Goal: Information Seeking & Learning: Learn about a topic

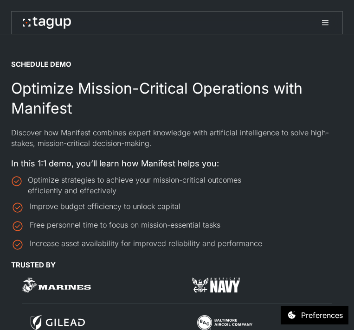
select select "Request Demo Form"
click at [324, 25] on icon at bounding box center [326, 25] width 6 height 6
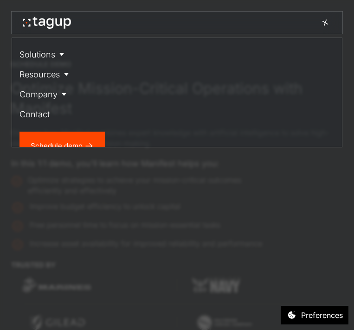
click at [324, 25] on icon at bounding box center [326, 23] width 6 height 6
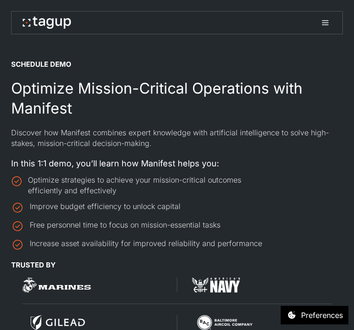
click at [327, 25] on icon at bounding box center [326, 25] width 6 height 6
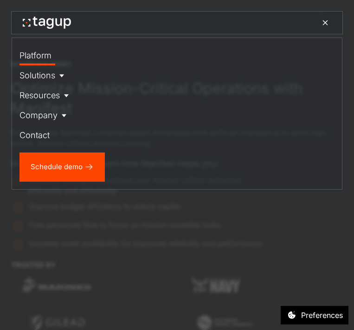
click at [45, 57] on div "Platform" at bounding box center [35, 55] width 32 height 13
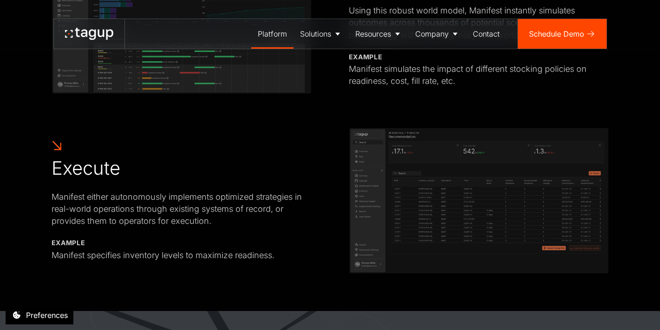
scroll to position [706, 0]
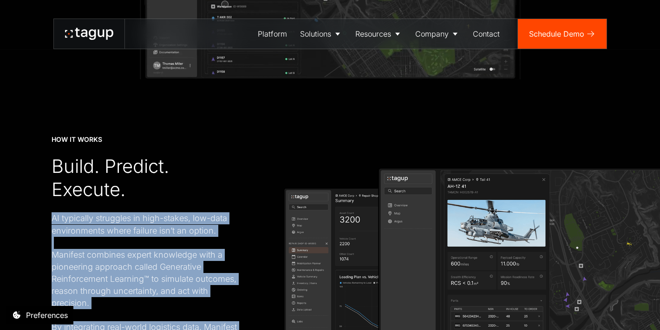
click at [180, 225] on div "AI typically struggles in high-stakes, low-data environments where failure isn’…" at bounding box center [149, 297] width 195 height 169
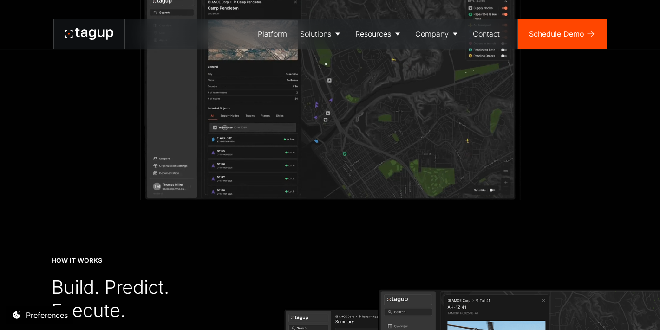
scroll to position [1061, 0]
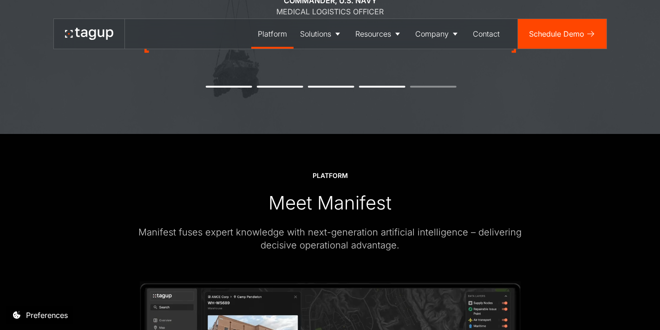
click at [275, 40] on link "Platform" at bounding box center [272, 34] width 42 height 30
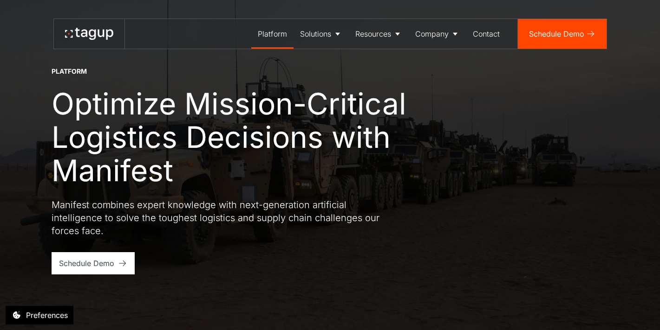
click at [229, 224] on p "Manifest combines expert knowledge with next-generation artificial intelligence…" at bounding box center [219, 218] width 334 height 39
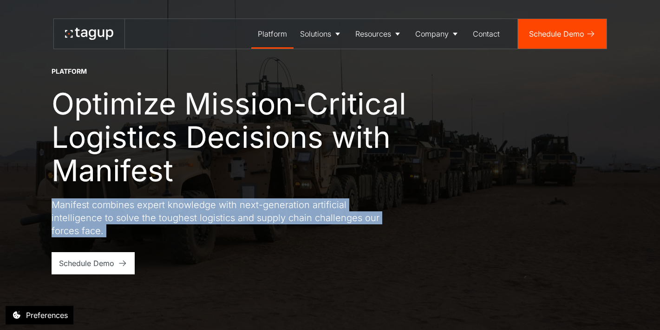
click at [261, 214] on p "Manifest combines expert knowledge with next-generation artificial intelligence…" at bounding box center [219, 218] width 334 height 39
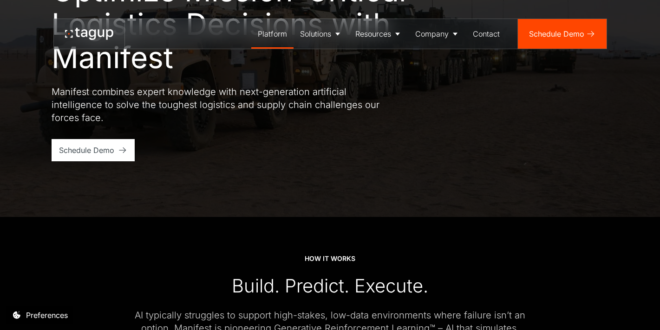
scroll to position [403, 0]
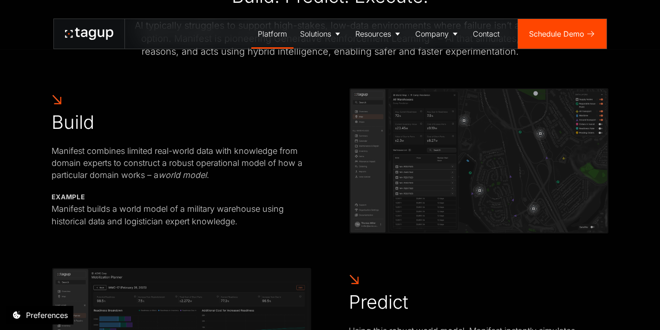
click at [261, 214] on div "Manifest builds a world model of a military warehouse using historical data and…" at bounding box center [182, 215] width 260 height 24
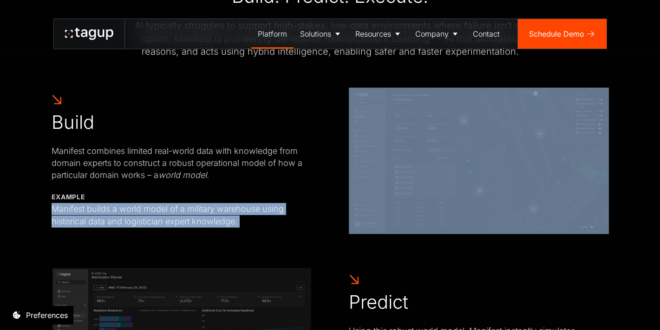
click at [305, 226] on div "Manifest builds a world model of a military warehouse using historical data and…" at bounding box center [182, 215] width 260 height 24
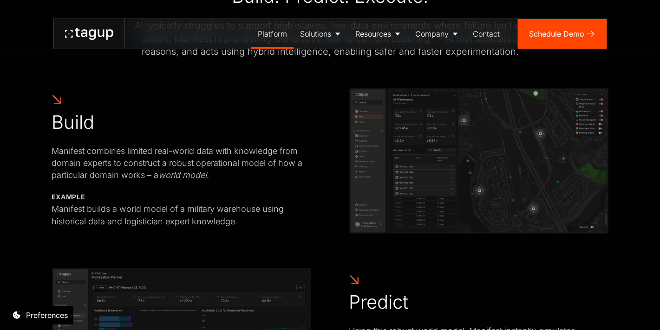
click at [169, 162] on div "Manifest combines limited real-world data with knowledge from domain experts to…" at bounding box center [182, 163] width 260 height 36
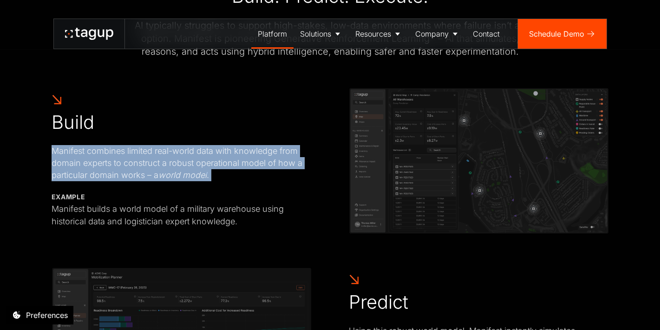
click at [209, 179] on div "Manifest combines limited real-world data with knowledge from domain experts to…" at bounding box center [182, 163] width 260 height 36
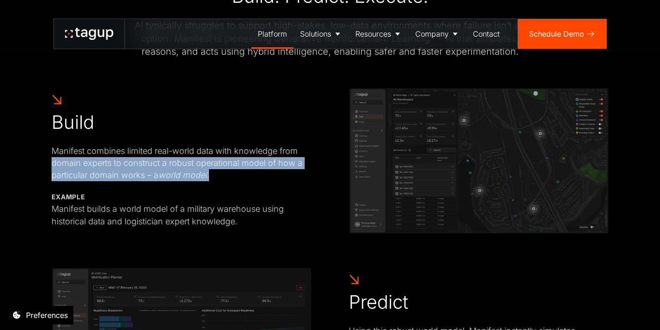
drag, startPoint x: 233, startPoint y: 183, endPoint x: 43, endPoint y: 167, distance: 190.6
click at [43, 167] on div "HOW IT WORKS Build. Predict. Execute. AI typically struggles to support high-st…" at bounding box center [330, 279] width 622 height 705
click at [78, 166] on div "Manifest combines limited real-world data with knowledge from domain experts to…" at bounding box center [182, 163] width 260 height 36
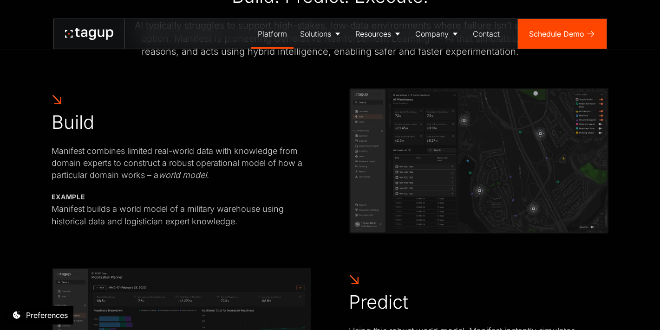
click at [78, 166] on div "Manifest combines limited real-world data with knowledge from domain experts to…" at bounding box center [182, 163] width 260 height 36
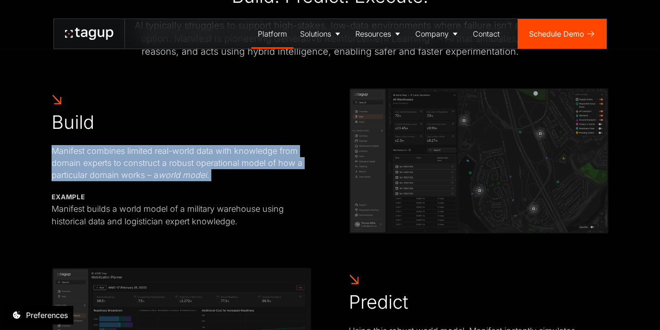
click at [144, 170] on div "Manifest combines limited real-world data with knowledge from domain experts to…" at bounding box center [182, 163] width 260 height 36
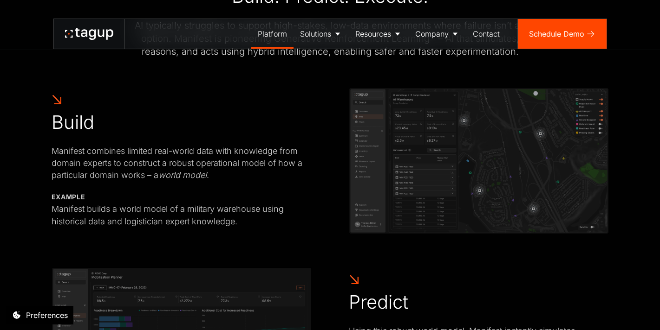
click at [144, 170] on div "Manifest combines limited real-world data with knowledge from domain experts to…" at bounding box center [182, 163] width 260 height 36
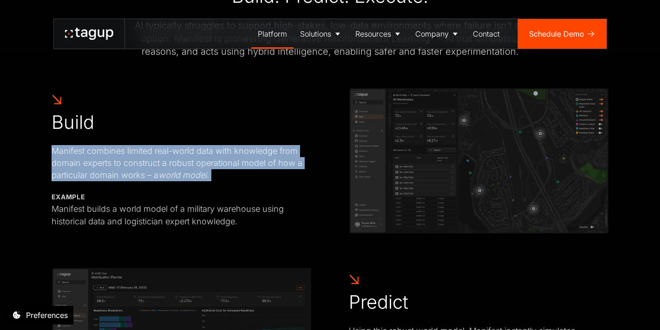
click at [211, 176] on div "Manifest combines limited real-world data with knowledge from domain experts to…" at bounding box center [182, 163] width 260 height 36
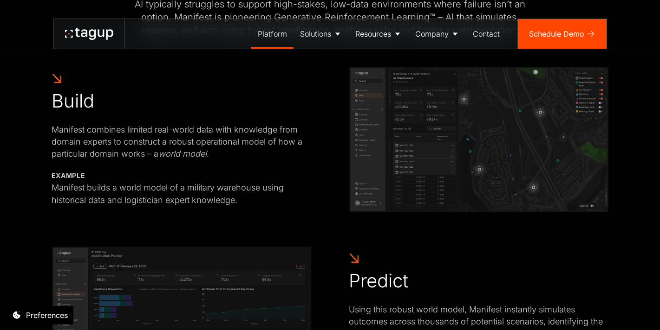
scroll to position [429, 0]
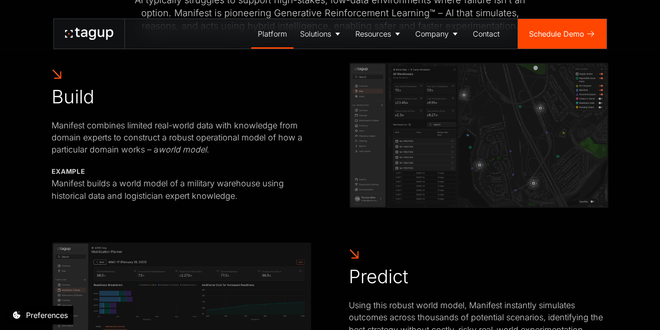
click at [211, 176] on div "Example Monitor energy consumption Manage inventory levels Manifest builds a wo…" at bounding box center [182, 184] width 260 height 35
click at [224, 204] on div "Build Manifest combines limited real-world data with knowledge from domain expe…" at bounding box center [330, 135] width 557 height 147
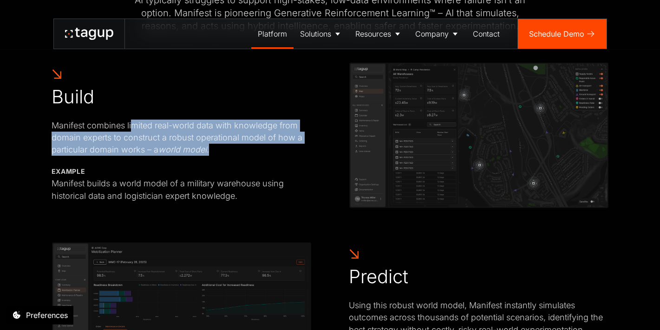
drag, startPoint x: 216, startPoint y: 152, endPoint x: 130, endPoint y: 131, distance: 88.4
click at [130, 131] on div "Manifest combines limited real-world data with knowledge from domain experts to…" at bounding box center [182, 138] width 260 height 36
click at [147, 129] on div "Manifest combines limited real-world data with knowledge from domain experts to…" at bounding box center [182, 138] width 260 height 36
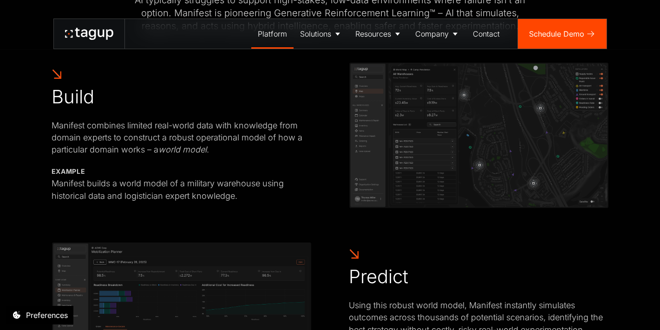
click at [147, 129] on div "Manifest combines limited real-world data with knowledge from domain experts to…" at bounding box center [182, 138] width 260 height 36
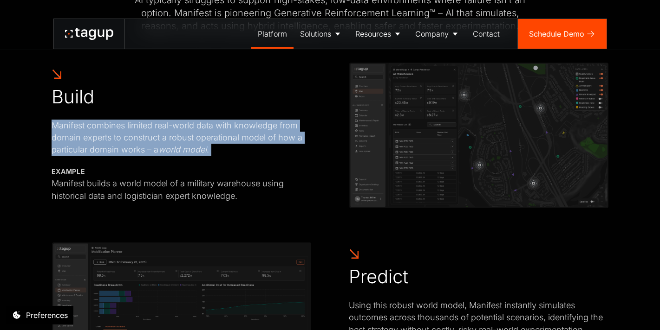
click at [169, 136] on div "Manifest combines limited real-world data with knowledge from domain experts to…" at bounding box center [182, 138] width 260 height 36
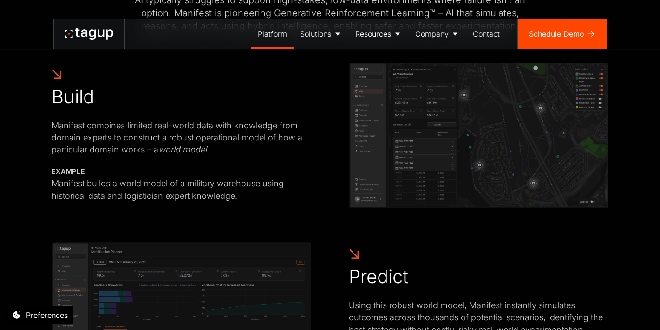
click at [169, 136] on div "Manifest combines limited real-world data with knowledge from domain experts to…" at bounding box center [182, 138] width 260 height 36
click at [156, 128] on div "Manifest combines limited real-world data with knowledge from domain experts to…" at bounding box center [182, 138] width 260 height 36
click at [159, 144] on div "Manifest combines limited real-world data with knowledge from domain experts to…" at bounding box center [182, 138] width 260 height 36
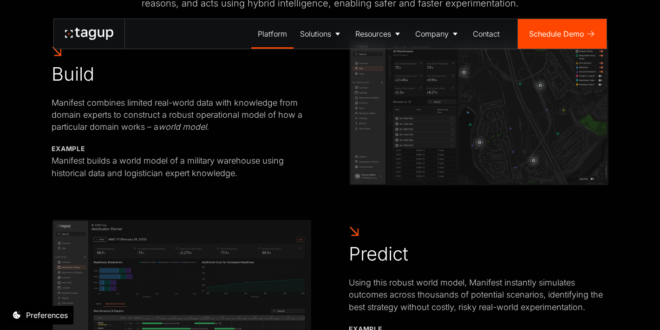
scroll to position [431, 0]
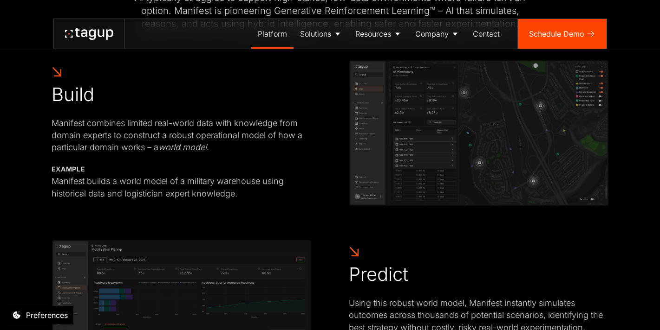
click at [171, 136] on div "Manifest combines limited real-world data with knowledge from domain experts to…" at bounding box center [182, 135] width 260 height 36
click at [212, 154] on div "Build Manifest combines limited real-world data with knowledge from domain expe…" at bounding box center [182, 133] width 260 height 134
drag, startPoint x: 215, startPoint y: 153, endPoint x: 155, endPoint y: 148, distance: 60.6
click at [155, 148] on div "Manifest combines limited real-world data with knowledge from domain experts to…" at bounding box center [182, 135] width 260 height 36
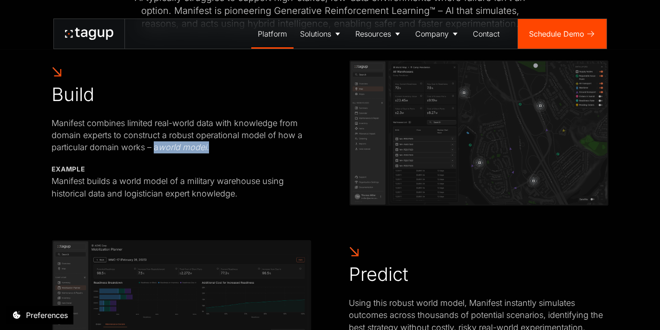
click at [174, 152] on em "world model" at bounding box center [182, 147] width 48 height 10
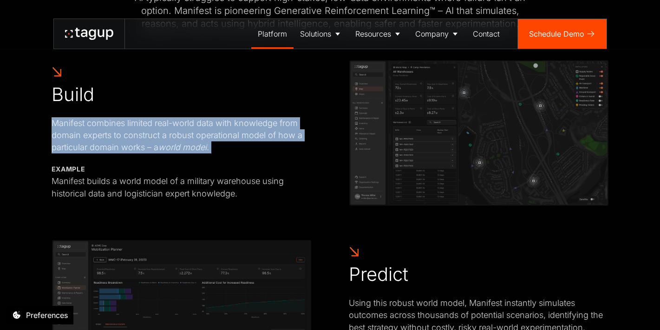
click at [203, 188] on div "Manifest builds a world model of a military warehouse using historical data and…" at bounding box center [182, 187] width 260 height 24
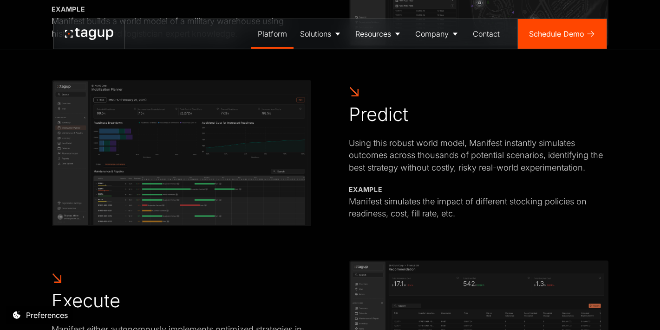
scroll to position [480, 0]
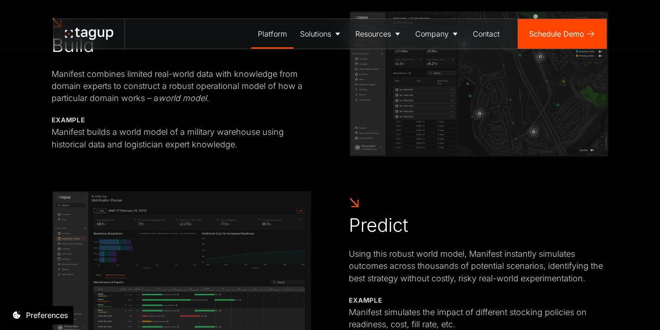
click at [184, 142] on div "Manifest builds a world model of a military warehouse using historical data and…" at bounding box center [182, 138] width 260 height 24
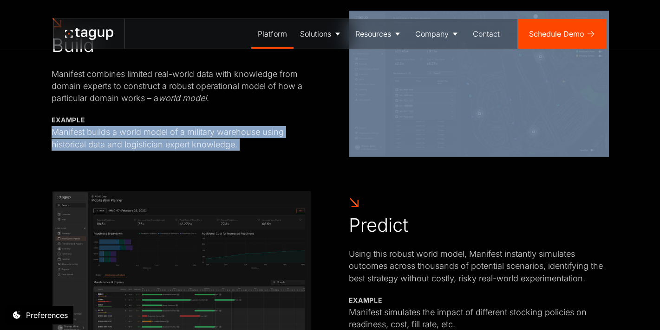
click at [212, 155] on div "Build Manifest combines limited real-world data with knowledge from domain expe…" at bounding box center [330, 84] width 557 height 147
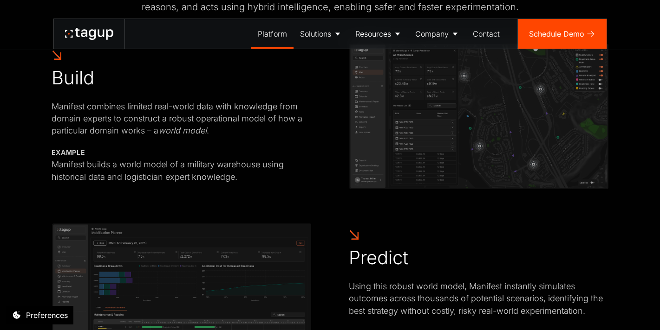
scroll to position [437, 0]
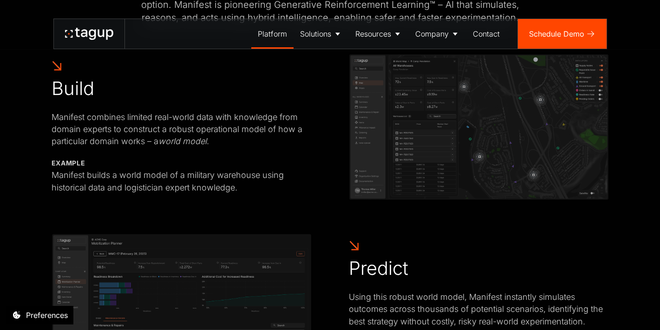
click at [212, 155] on div "Build Manifest combines limited real-world data with knowledge from domain expe…" at bounding box center [182, 127] width 260 height 134
click at [232, 179] on div "Manifest builds a world model of a military warehouse using historical data and…" at bounding box center [182, 181] width 260 height 24
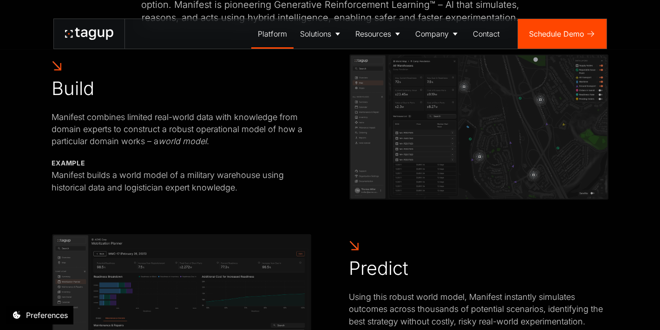
click at [232, 179] on div "Manifest builds a world model of a military warehouse using historical data and…" at bounding box center [182, 181] width 260 height 24
click at [258, 193] on div "Manifest builds a world model of a military warehouse using historical data and…" at bounding box center [182, 181] width 260 height 24
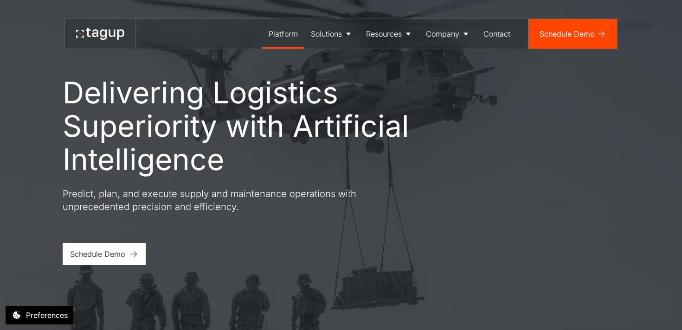
click at [286, 38] on div "Platform" at bounding box center [283, 33] width 29 height 11
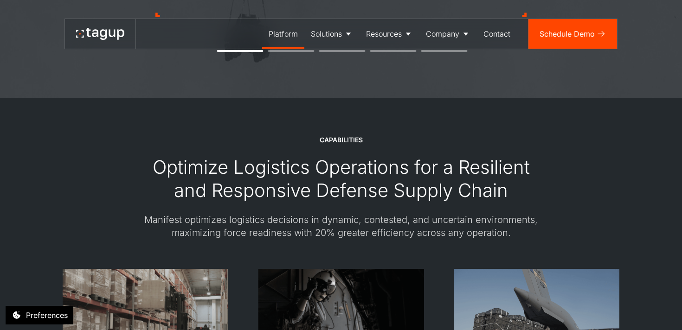
scroll to position [1315, 0]
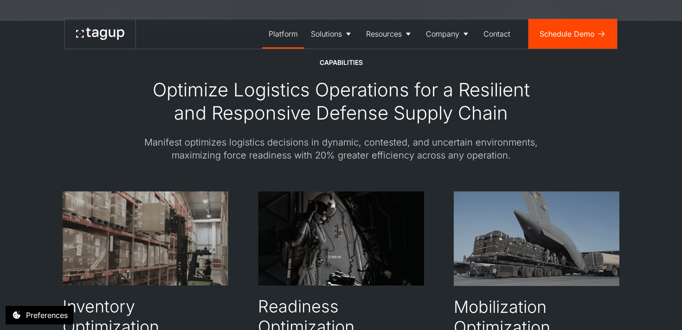
click at [326, 143] on div "Manifest optimizes logistics decisions in dynamic, contested, and uncertain env…" at bounding box center [341, 149] width 408 height 26
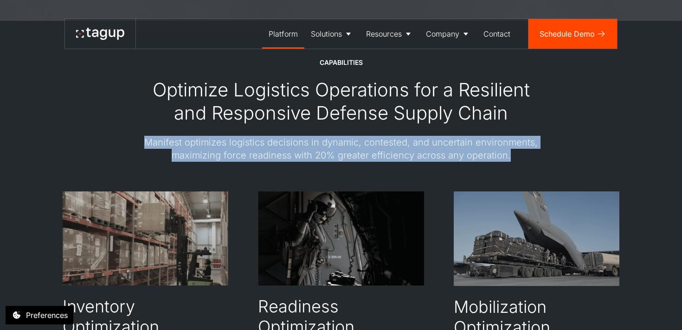
click at [346, 150] on div "Manifest optimizes logistics decisions in dynamic, contested, and uncertain env…" at bounding box center [341, 149] width 408 height 26
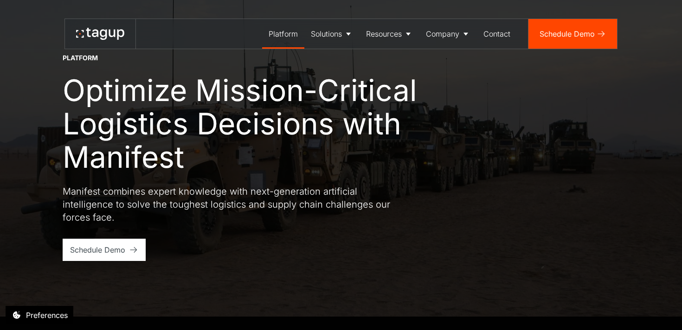
scroll to position [0, 0]
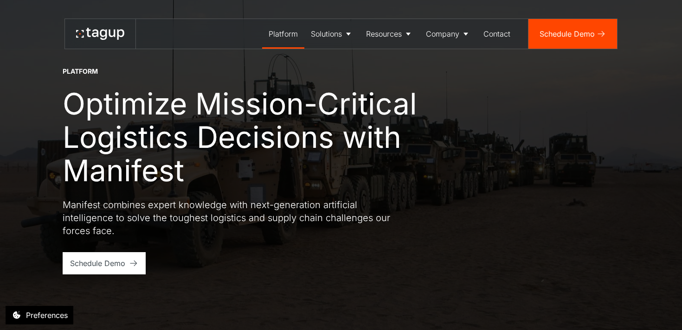
click at [603, 87] on div "Platform Optimize Mission-Critical Logistics Decisions with Manifest Manifest c…" at bounding box center [341, 171] width 557 height 208
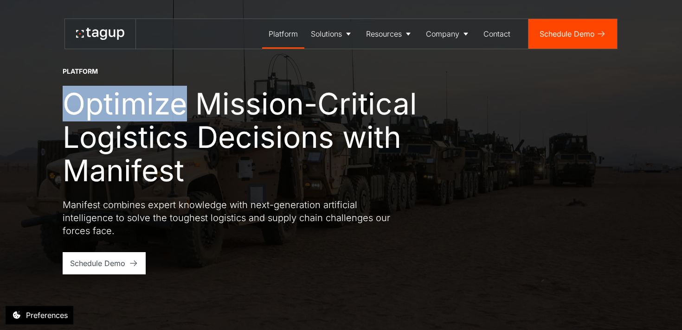
click at [603, 87] on div "Platform Optimize Mission-Critical Logistics Decisions with Manifest Manifest c…" at bounding box center [341, 171] width 557 height 208
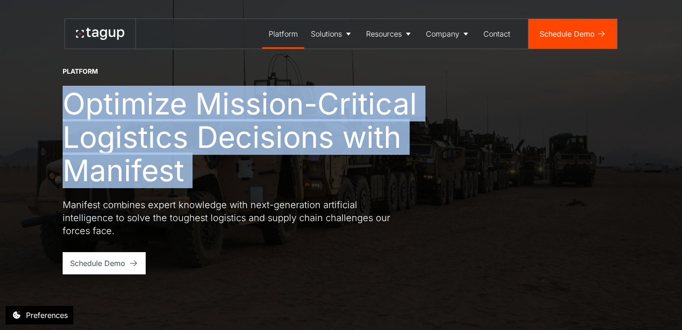
click at [626, 103] on div "Platform Optimize Mission-Critical Logistics Decisions with Manifest Manifest c…" at bounding box center [341, 165] width 645 height 330
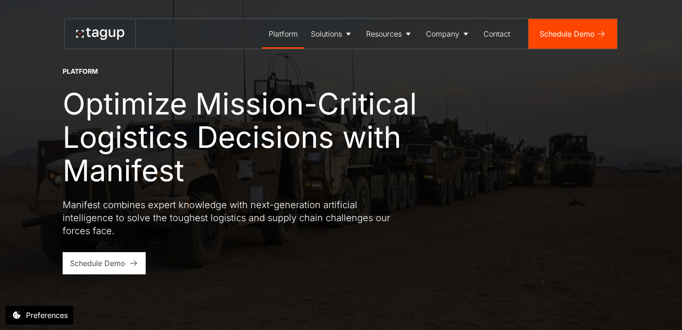
click at [626, 103] on div "Platform Optimize Mission-Critical Logistics Decisions with Manifest Manifest c…" at bounding box center [341, 165] width 645 height 330
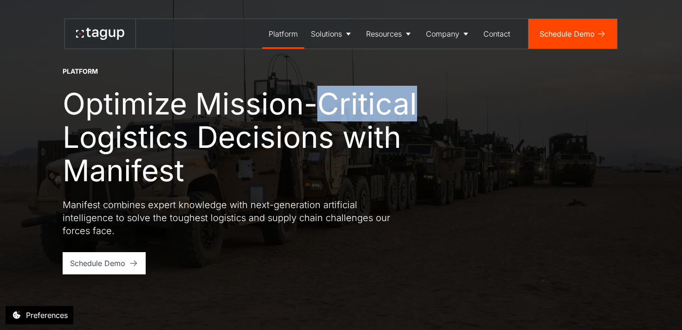
click at [626, 103] on div "Platform Optimize Mission-Critical Logistics Decisions with Manifest Manifest c…" at bounding box center [341, 165] width 645 height 330
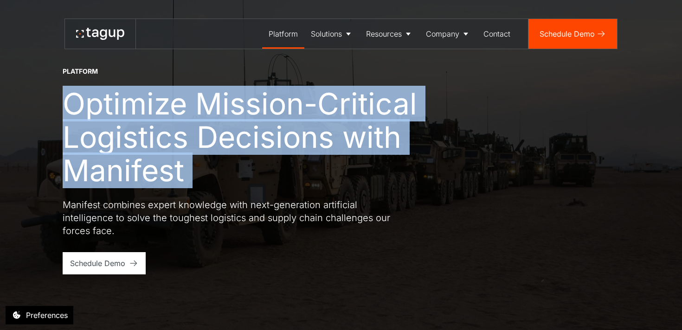
click at [606, 124] on div "Platform Optimize Mission-Critical Logistics Decisions with Manifest Manifest c…" at bounding box center [341, 171] width 557 height 208
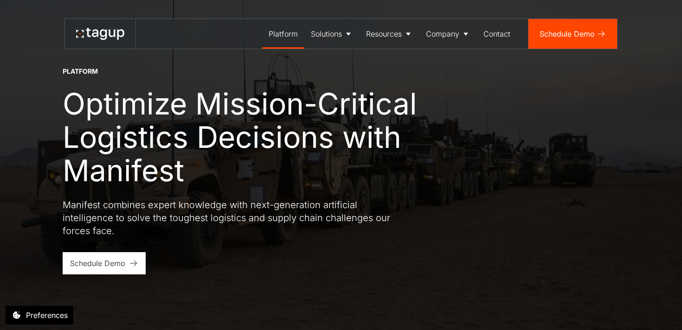
click at [606, 124] on div "Platform Optimize Mission-Critical Logistics Decisions with Manifest Manifest c…" at bounding box center [341, 171] width 557 height 208
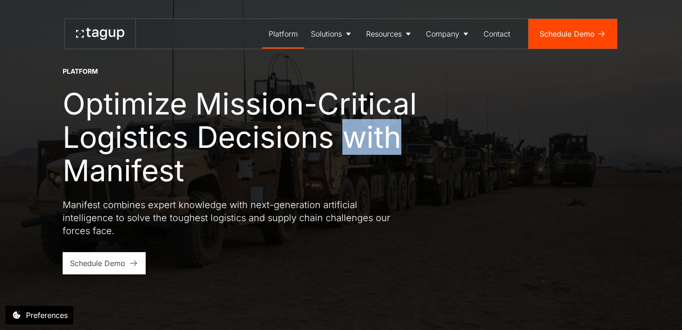
click at [606, 124] on div "Platform Optimize Mission-Critical Logistics Decisions with Manifest Manifest c…" at bounding box center [341, 171] width 557 height 208
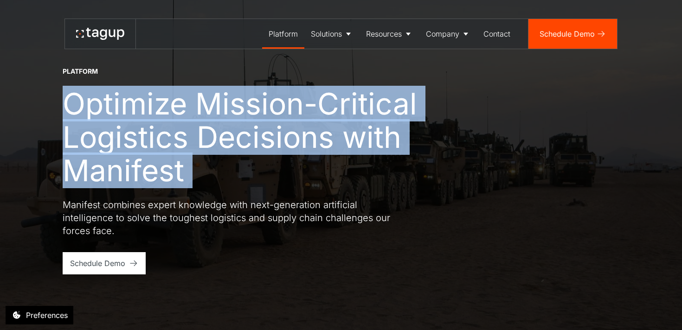
click at [589, 135] on div "Platform Optimize Mission-Critical Logistics Decisions with Manifest Manifest c…" at bounding box center [341, 171] width 557 height 208
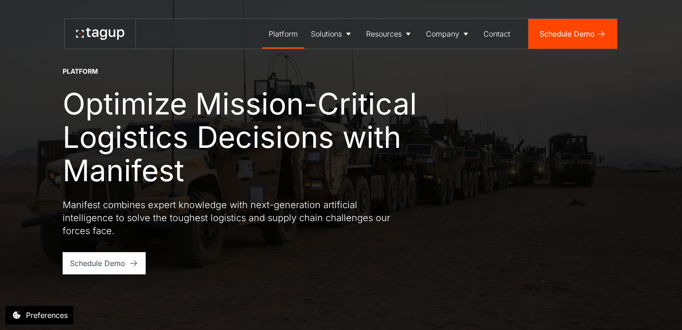
click at [589, 135] on div "Platform Optimize Mission-Critical Logistics Decisions with Manifest Manifest c…" at bounding box center [341, 171] width 557 height 208
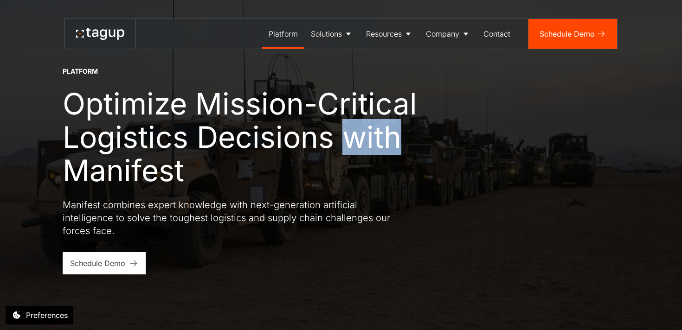
click at [589, 135] on div "Platform Optimize Mission-Critical Logistics Decisions with Manifest Manifest c…" at bounding box center [341, 171] width 557 height 208
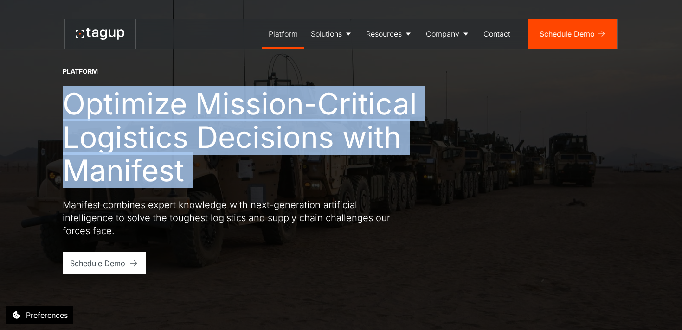
click at [576, 151] on div "Platform Optimize Mission-Critical Logistics Decisions with Manifest Manifest c…" at bounding box center [341, 171] width 557 height 208
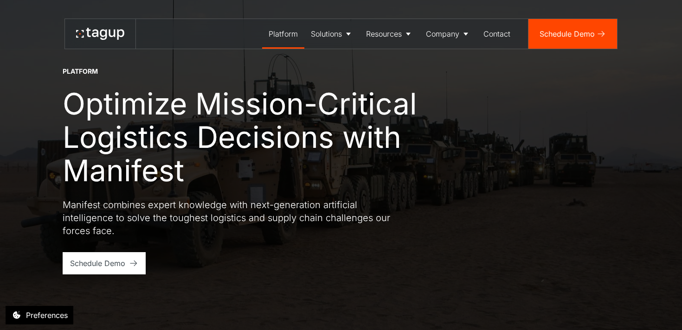
click at [356, 111] on h1 "Optimize Mission-Critical Logistics Decisions with Manifest" at bounding box center [258, 137] width 390 height 100
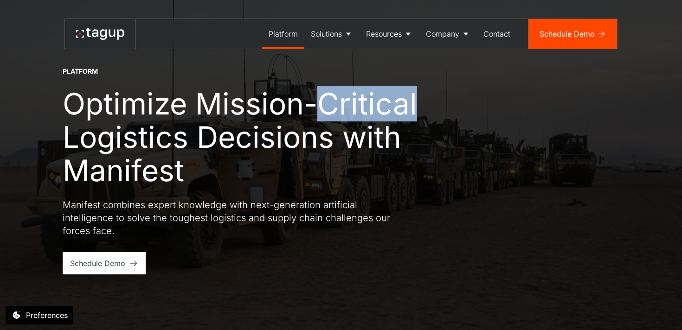
click at [349, 130] on h1 "Optimize Mission-Critical Logistics Decisions with Manifest" at bounding box center [258, 137] width 390 height 100
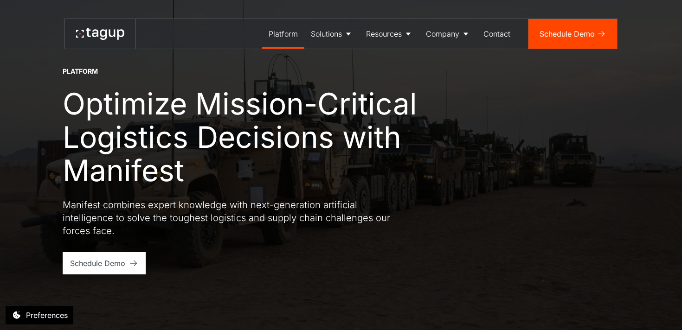
click at [349, 130] on h1 "Optimize Mission-Critical Logistics Decisions with Manifest" at bounding box center [258, 137] width 390 height 100
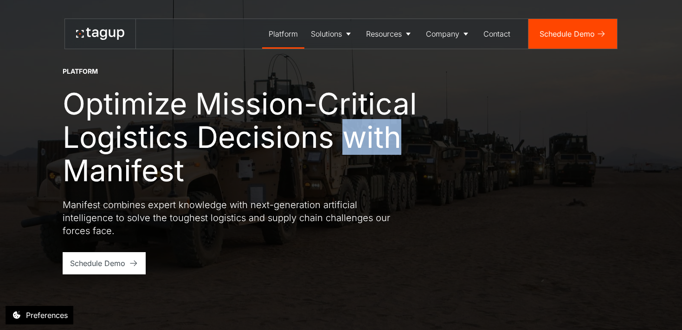
click at [349, 130] on h1 "Optimize Mission-Critical Logistics Decisions with Manifest" at bounding box center [258, 137] width 390 height 100
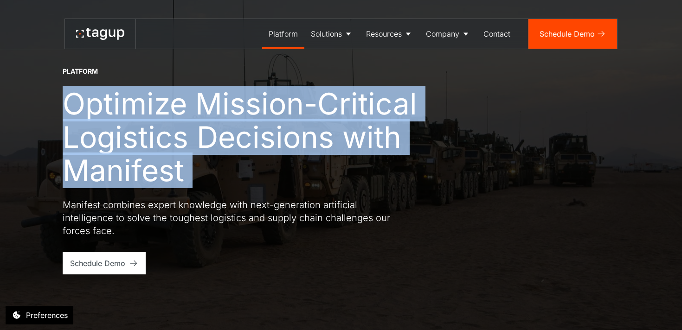
click at [290, 133] on h1 "Optimize Mission-Critical Logistics Decisions with Manifest" at bounding box center [258, 137] width 390 height 100
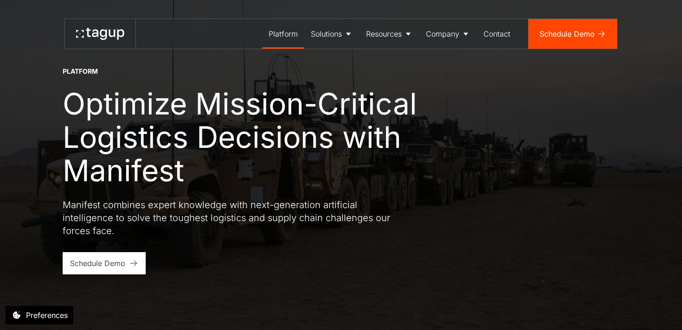
click at [290, 133] on h1 "Optimize Mission-Critical Logistics Decisions with Manifest" at bounding box center [258, 137] width 390 height 100
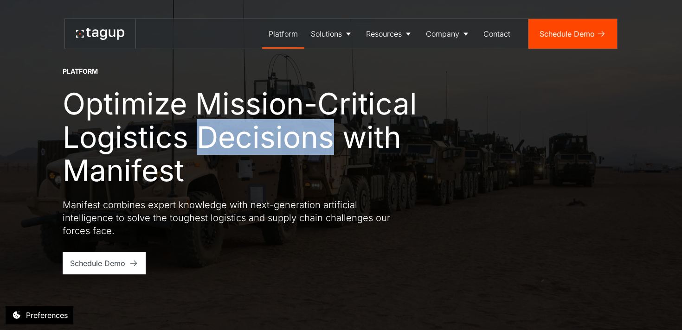
click at [170, 134] on h1 "Optimize Mission-Critical Logistics Decisions with Manifest" at bounding box center [258, 137] width 390 height 100
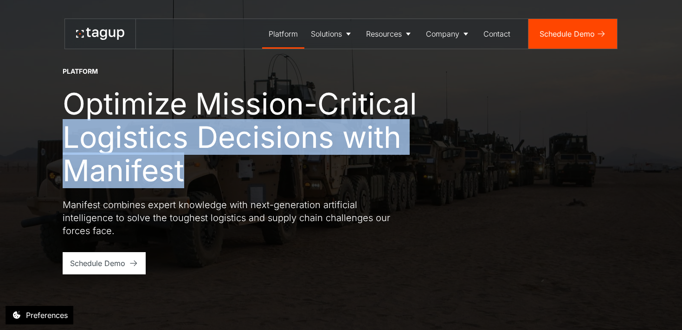
drag, startPoint x: 70, startPoint y: 134, endPoint x: 207, endPoint y: 158, distance: 139.4
click at [207, 158] on h1 "Optimize Mission-Critical Logistics Decisions with Manifest" at bounding box center [258, 137] width 390 height 100
click at [210, 141] on h1 "Optimize Mission-Critical Logistics Decisions with Manifest" at bounding box center [258, 137] width 390 height 100
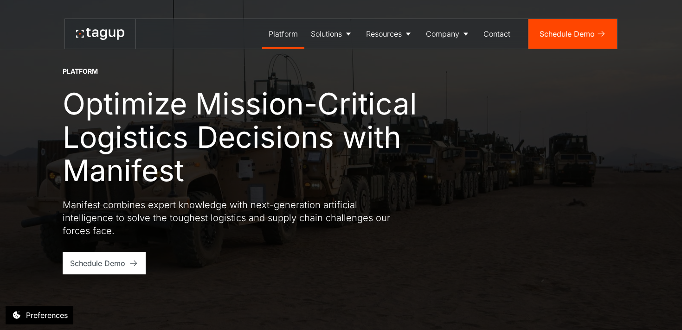
click at [210, 141] on h1 "Optimize Mission-Critical Logistics Decisions with Manifest" at bounding box center [258, 137] width 390 height 100
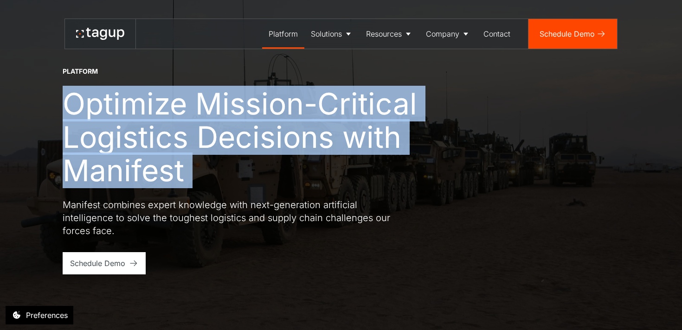
click at [210, 141] on h1 "Optimize Mission-Critical Logistics Decisions with Manifest" at bounding box center [258, 137] width 390 height 100
click at [251, 148] on h1 "Optimize Mission-Critical Logistics Decisions with Manifest" at bounding box center [258, 137] width 390 height 100
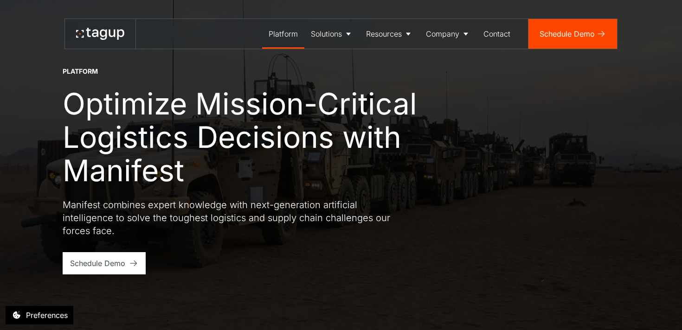
click at [251, 148] on h1 "Optimize Mission-Critical Logistics Decisions with Manifest" at bounding box center [258, 137] width 390 height 100
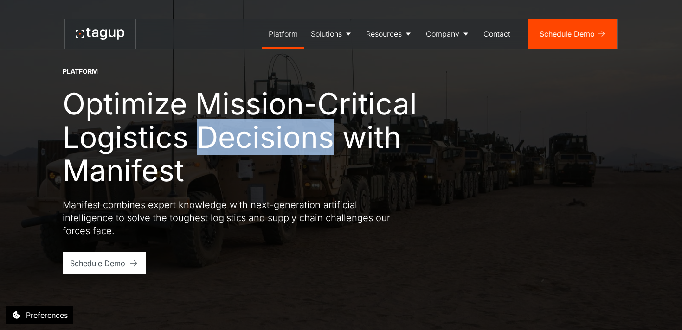
click at [291, 150] on h1 "Optimize Mission-Critical Logistics Decisions with Manifest" at bounding box center [258, 137] width 390 height 100
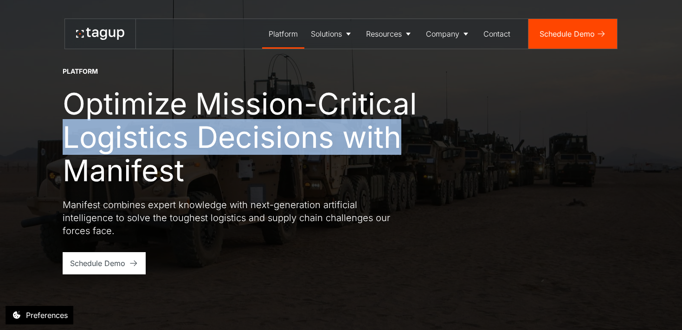
drag, startPoint x: 396, startPoint y: 141, endPoint x: 49, endPoint y: 144, distance: 346.7
click at [49, 144] on div "Platform Optimize Mission-Critical Logistics Decisions with Manifest Manifest c…" at bounding box center [341, 165] width 645 height 330
click at [143, 170] on h1 "Optimize Mission-Critical Logistics Decisions with Manifest" at bounding box center [258, 137] width 390 height 100
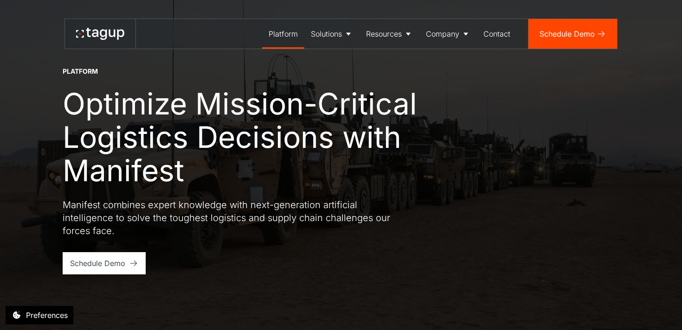
click at [230, 212] on p "Manifest combines expert knowledge with next-generation artificial intelligence…" at bounding box center [230, 218] width 334 height 39
click at [262, 220] on p "Manifest combines expert knowledge with next-generation artificial intelligence…" at bounding box center [230, 218] width 334 height 39
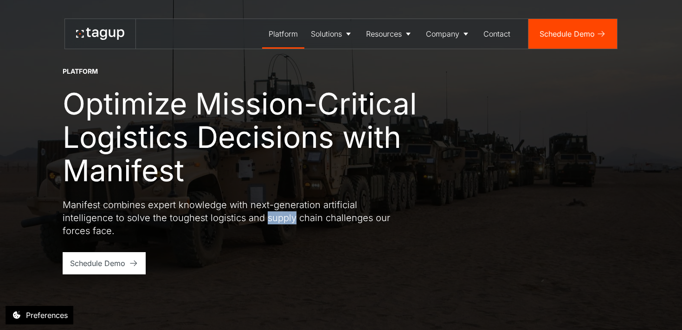
click at [291, 230] on p "Manifest combines expert knowledge with next-generation artificial intelligence…" at bounding box center [230, 218] width 334 height 39
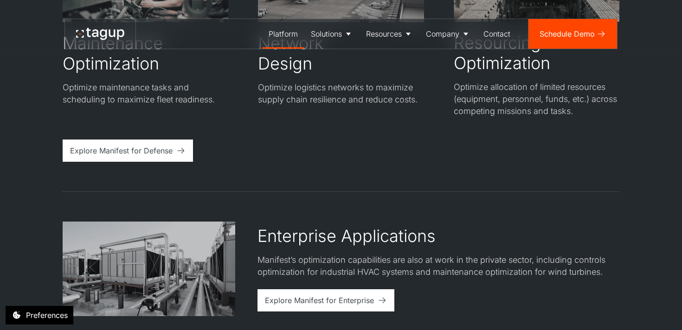
scroll to position [1960, 0]
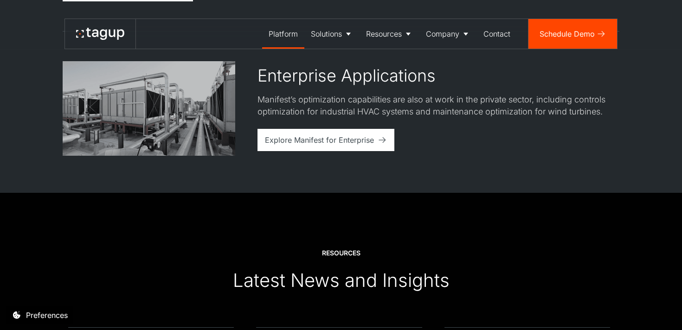
click at [386, 278] on div "Latest News and Insights" at bounding box center [341, 280] width 217 height 23
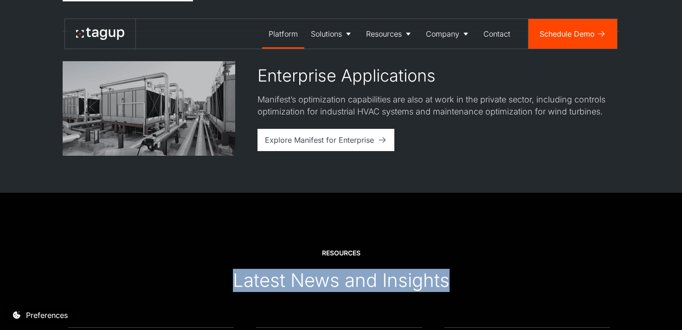
click at [400, 282] on div "Latest News and Insights" at bounding box center [341, 280] width 217 height 23
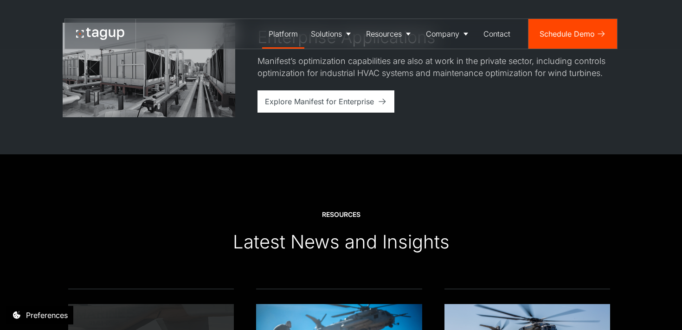
scroll to position [1872, 0]
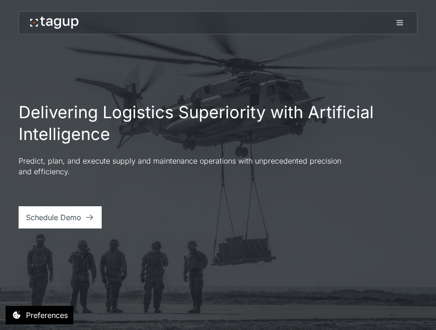
click at [246, 153] on div "Delivering Logistics Superiority with Artificial Intelligence Predict, plan, an…" at bounding box center [214, 165] width 390 height 127
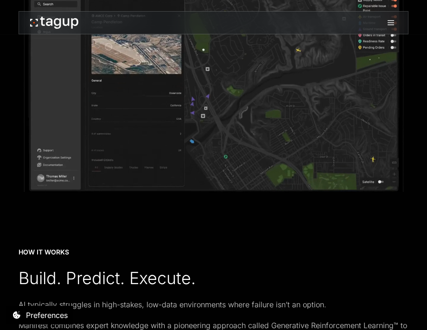
scroll to position [1600, 0]
